Goal: Information Seeking & Learning: Find contact information

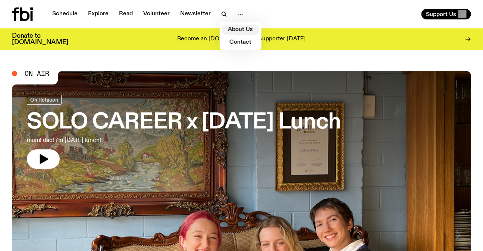
click at [237, 28] on link "About Us" at bounding box center [240, 30] width 37 height 10
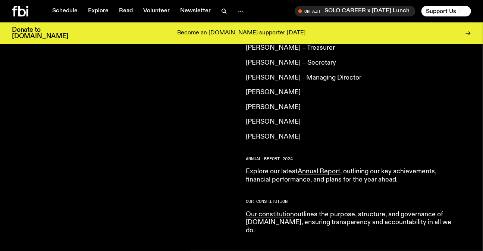
scroll to position [740, 0]
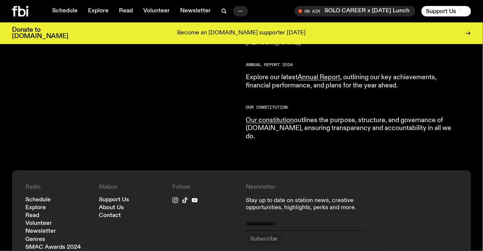
click at [236, 7] on icon "button" at bounding box center [240, 11] width 9 height 9
click at [238, 37] on link "Contact" at bounding box center [240, 39] width 37 height 10
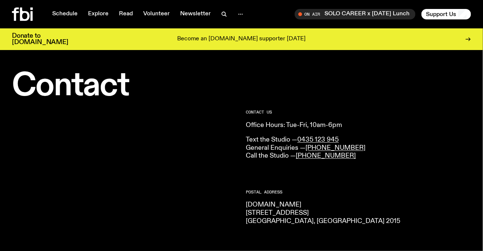
click at [275, 211] on p "[DOMAIN_NAME] [STREET_ADDRESS] 2015" at bounding box center [358, 213] width 225 height 24
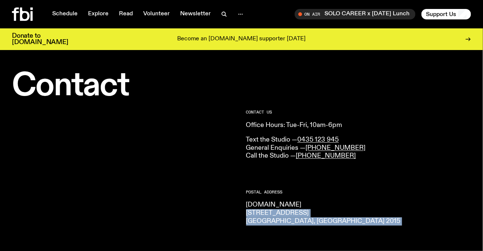
drag, startPoint x: 275, startPoint y: 211, endPoint x: 282, endPoint y: 222, distance: 13.2
click at [282, 222] on p "[DOMAIN_NAME] [STREET_ADDRESS] 2015" at bounding box center [358, 213] width 225 height 24
copy div "[STREET_ADDRESS] 2015"
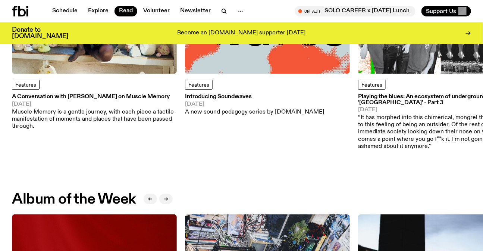
scroll to position [299, 0]
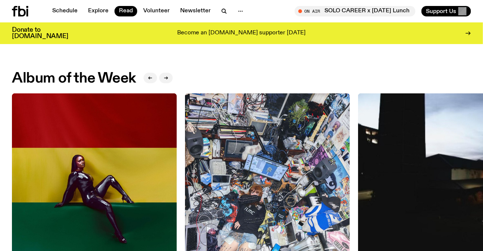
click at [131, 172] on img at bounding box center [94, 175] width 165 height 165
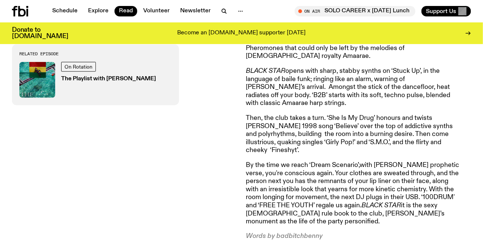
scroll to position [406, 0]
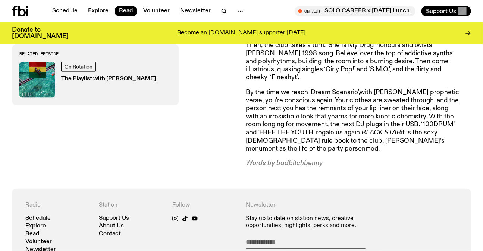
click at [321, 136] on p "By the time we reach ‘Dream Scenario’,with [PERSON_NAME] prophetic verse, you'r…" at bounding box center [353, 120] width 215 height 65
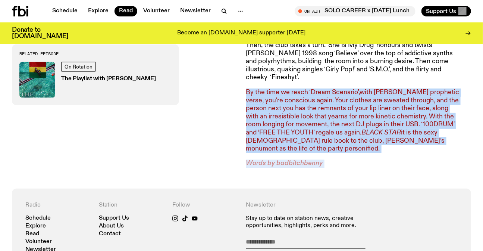
drag, startPoint x: 321, startPoint y: 136, endPoint x: 338, endPoint y: 154, distance: 24.5
click at [338, 154] on article "The club doors swing open. Deep blue light floods a winding corridor. People li…" at bounding box center [353, 36] width 215 height 263
click at [338, 160] on p "Words by badbitchbenny" at bounding box center [353, 164] width 215 height 8
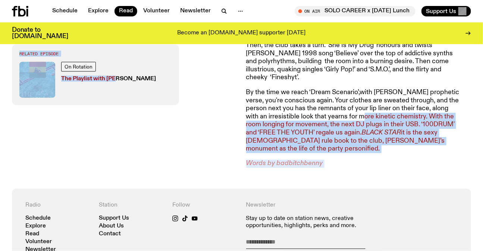
drag, startPoint x: 230, startPoint y: 79, endPoint x: 352, endPoint y: 104, distance: 124.5
click at [352, 104] on div "The club doors swing open. Deep blue light floods a winding corridor. People li…" at bounding box center [241, 36] width 483 height 304
click at [352, 104] on p "By the time we reach ‘Dream Scenario’,with Charlie Wilson’s prophetic verse, yo…" at bounding box center [353, 120] width 215 height 65
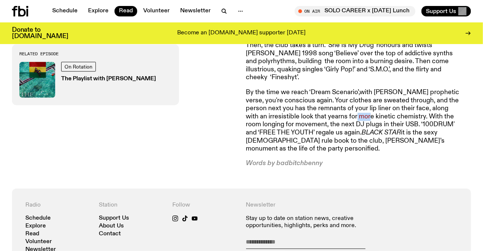
click at [352, 104] on p "By the time we reach ‘Dream Scenario’,with Charlie Wilson’s prophetic verse, yo…" at bounding box center [353, 120] width 215 height 65
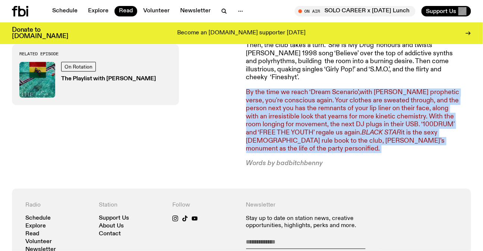
drag, startPoint x: 352, startPoint y: 104, endPoint x: 361, endPoint y: 144, distance: 41.1
click at [361, 144] on p "By the time we reach ‘Dream Scenario’,with Charlie Wilson’s prophetic verse, yo…" at bounding box center [353, 120] width 215 height 65
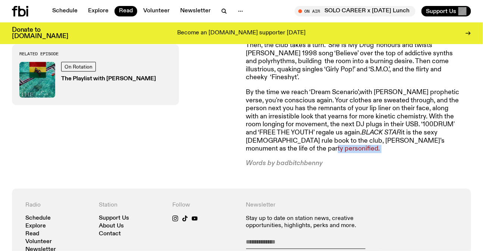
click at [361, 144] on p "By the time we reach ‘Dream Scenario’,with Charlie Wilson’s prophetic verse, yo…" at bounding box center [353, 120] width 215 height 65
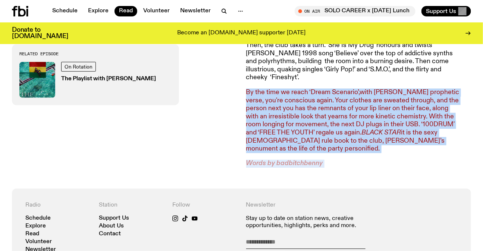
drag, startPoint x: 361, startPoint y: 144, endPoint x: 362, endPoint y: 156, distance: 11.2
click at [362, 156] on article "The club doors swing open. Deep blue light floods a winding corridor. People li…" at bounding box center [353, 36] width 215 height 263
click at [362, 160] on p "Words by badbitchbenny" at bounding box center [353, 164] width 215 height 8
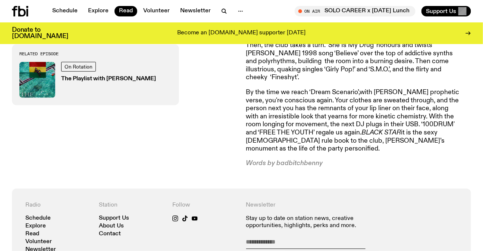
click at [362, 160] on p "Words by badbitchbenny" at bounding box center [353, 164] width 215 height 8
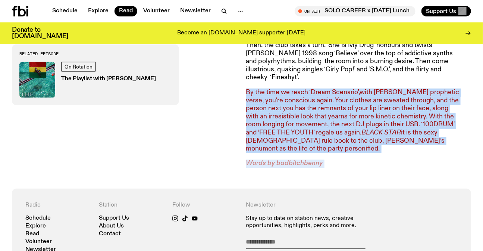
drag, startPoint x: 362, startPoint y: 156, endPoint x: 336, endPoint y: 110, distance: 52.5
click at [336, 110] on article "The club doors swing open. Deep blue light floods a winding corridor. People li…" at bounding box center [353, 36] width 215 height 263
click at [336, 110] on p "By the time we reach ‘Dream Scenario’,with Charlie Wilson’s prophetic verse, yo…" at bounding box center [353, 120] width 215 height 65
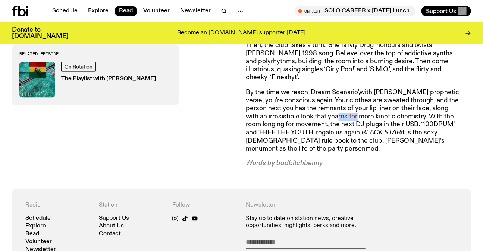
click at [336, 110] on p "By the time we reach ‘Dream Scenario’,with Charlie Wilson’s prophetic verse, yo…" at bounding box center [353, 120] width 215 height 65
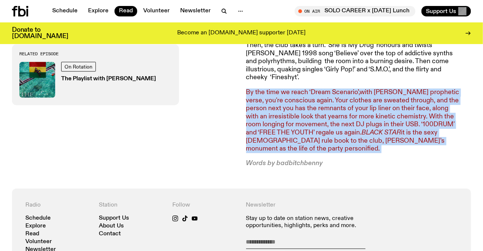
drag, startPoint x: 336, startPoint y: 110, endPoint x: 336, endPoint y: 145, distance: 34.7
click at [336, 145] on p "By the time we reach ‘Dream Scenario’,with Charlie Wilson’s prophetic verse, yo…" at bounding box center [353, 120] width 215 height 65
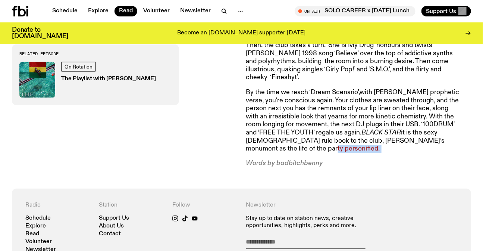
click at [336, 145] on p "By the time we reach ‘Dream Scenario’,with Charlie Wilson’s prophetic verse, yo…" at bounding box center [353, 120] width 215 height 65
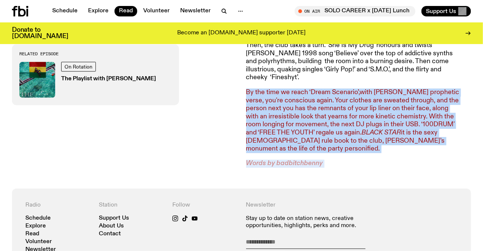
drag, startPoint x: 336, startPoint y: 145, endPoint x: 339, endPoint y: 153, distance: 8.1
click at [339, 153] on article "The club doors swing open. Deep blue light floods a winding corridor. People li…" at bounding box center [353, 36] width 215 height 263
click at [339, 160] on p "Words by badbitchbenny" at bounding box center [353, 164] width 215 height 8
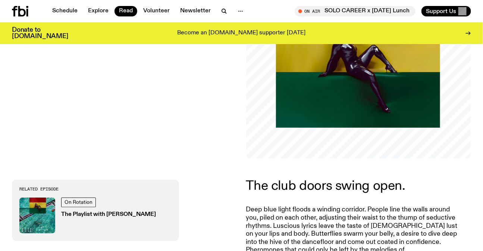
scroll to position [131, 0]
click at [123, 12] on link "Read" at bounding box center [126, 11] width 23 height 10
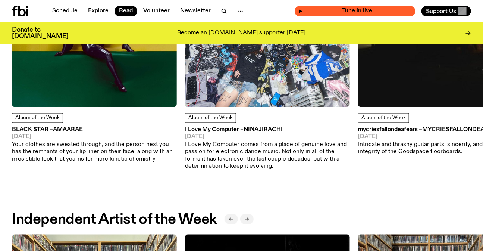
scroll to position [504, 0]
